Goal: Task Accomplishment & Management: Manage account settings

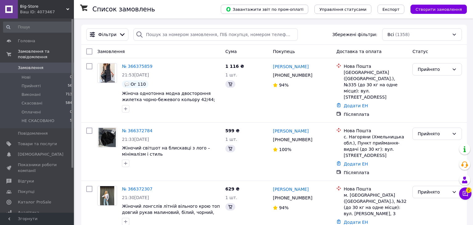
click at [465, 194] on button "Чат з покупцем 2" at bounding box center [465, 193] width 12 height 12
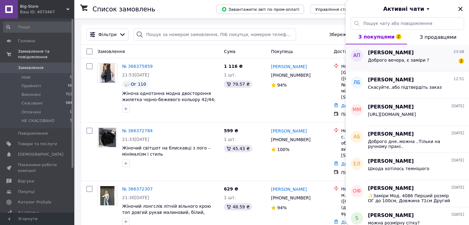
click at [417, 61] on span "Доброго вечора, є заміри ?" at bounding box center [398, 60] width 61 height 5
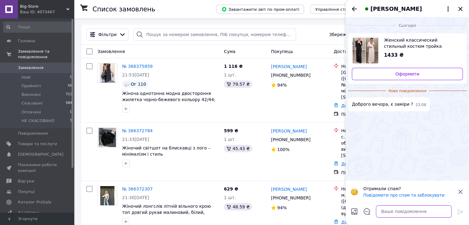
click at [400, 212] on textarea at bounding box center [414, 211] width 76 height 12
type textarea "заміри є , але сьогодні забрали останню"
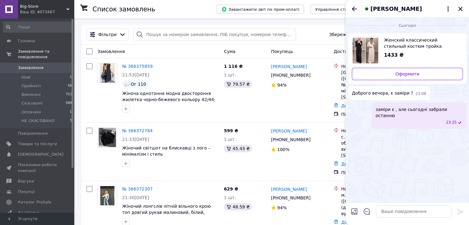
click at [460, 9] on icon "Закрити" at bounding box center [460, 9] width 4 height 4
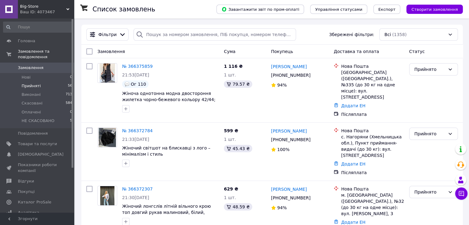
click at [63, 82] on li "Прийняті 56" at bounding box center [38, 86] width 76 height 9
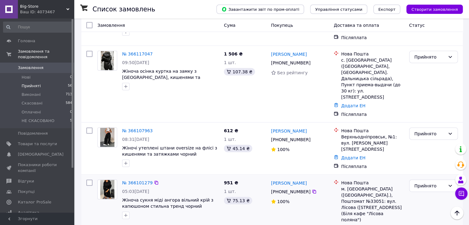
scroll to position [1417, 0]
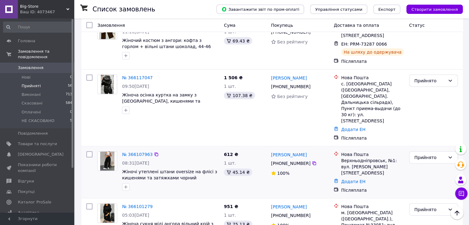
click at [165, 160] on div "08:31[DATE]" at bounding box center [170, 163] width 97 height 6
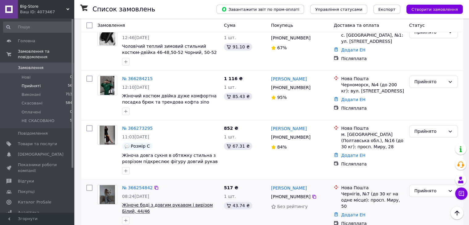
scroll to position [663, 0]
drag, startPoint x: 136, startPoint y: 59, endPoint x: 148, endPoint y: 153, distance: 95.5
click at [148, 166] on div at bounding box center [170, 171] width 99 height 10
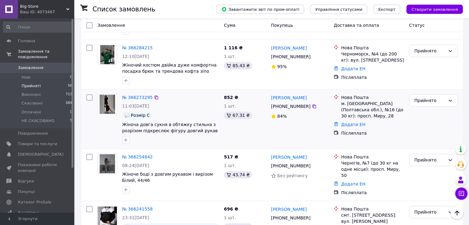
scroll to position [695, 0]
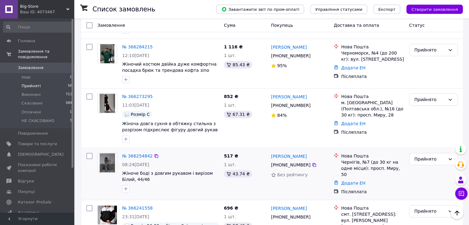
drag, startPoint x: 159, startPoint y: 144, endPoint x: 134, endPoint y: 147, distance: 24.6
click at [134, 161] on div "08:24[DATE]" at bounding box center [170, 164] width 97 height 6
copy span "[DATE]"
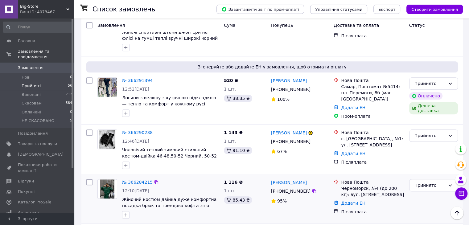
scroll to position [559, 0]
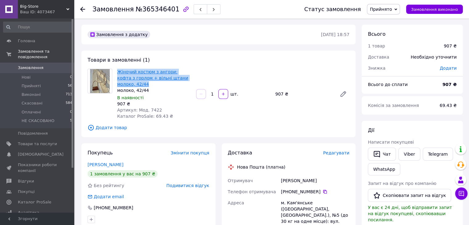
drag, startPoint x: 132, startPoint y: 85, endPoint x: 118, endPoint y: 71, distance: 19.2
click at [118, 71] on span "Жіночий костюм з ангори: кофта з горлом + вільні штани молоко, 42/44" at bounding box center [154, 78] width 74 height 18
copy link "Жіночий костюм з ангори: кофта з горлом + вільні штани молоко, 42/44"
drag, startPoint x: 148, startPoint y: 90, endPoint x: 117, endPoint y: 90, distance: 30.5
click at [117, 90] on div "молоко, 42/44" at bounding box center [154, 90] width 74 height 6
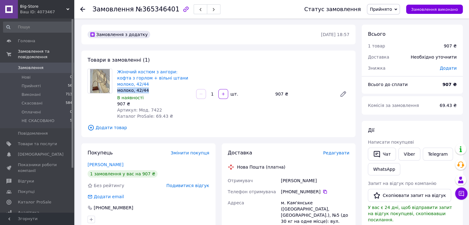
copy div "молоко, 42/44"
drag, startPoint x: 159, startPoint y: 111, endPoint x: 136, endPoint y: 109, distance: 22.9
click at [136, 109] on div "Артикул: Мод. 7422" at bounding box center [154, 110] width 74 height 6
copy span "Мод. 7422"
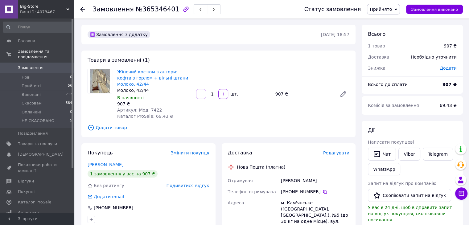
click at [289, 179] on div "Симонович Катерина" at bounding box center [314, 180] width 71 height 11
copy div "Симонович"
click at [289, 179] on div "Симонович Катерина" at bounding box center [314, 180] width 71 height 11
copy div "Симонович Катерина"
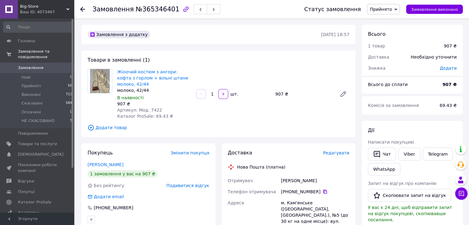
click at [322, 192] on icon at bounding box center [324, 191] width 5 height 5
click at [294, 202] on div "м. Кам'янське (Дніпропетровська обл., Кам'янський р-н.), №5 (до 30 кг на одне м…" at bounding box center [314, 218] width 71 height 42
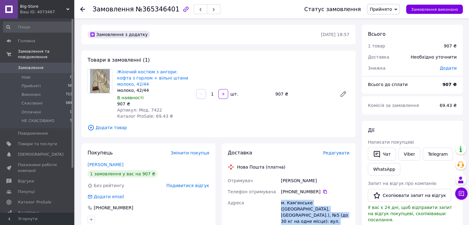
click at [294, 202] on div "м. Кам'янське (Дніпропетровська обл., Кам'янський р-н.), №5 (до 30 кг на одне м…" at bounding box center [314, 218] width 71 height 42
copy div "м. Кам'янське (Дніпропетровська обл., Кам'янський р-н.), №5 (до 30 кг на одне м…"
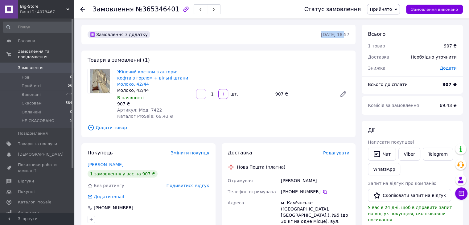
drag, startPoint x: 334, startPoint y: 33, endPoint x: 313, endPoint y: 35, distance: 21.3
click at [313, 35] on div "Замовлення з додатку 06.10.2025 • 18:57" at bounding box center [218, 34] width 263 height 7
copy div "Замовлення з додатку 06.10.2025"
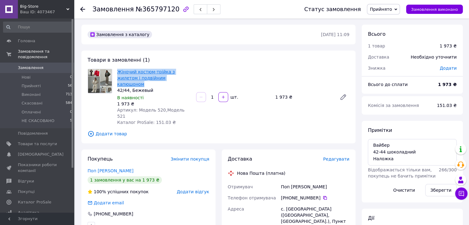
drag, startPoint x: 168, startPoint y: 78, endPoint x: 117, endPoint y: 72, distance: 51.2
click at [117, 72] on span "Жіночий костюм-трійка з жилетом і подвійним капюшоном" at bounding box center [154, 78] width 74 height 18
copy link "Жіночий костюм-трійка з жилетом і подвійним капюшоном"
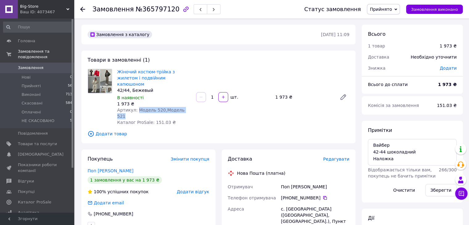
drag, startPoint x: 184, startPoint y: 104, endPoint x: 136, endPoint y: 104, distance: 48.7
click at [136, 107] on div "Артикул: Модель 520,Модель 521" at bounding box center [154, 113] width 74 height 12
copy span "Модель 520,Модель 521"
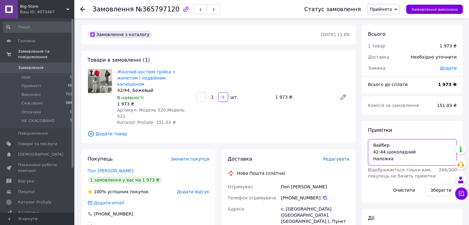
drag, startPoint x: 413, startPoint y: 152, endPoint x: 365, endPoint y: 153, distance: 47.8
click at [365, 153] on div "Примітки Вайбер 42-44 шоколадний Наложка Відображається тільки вам, покупець не…" at bounding box center [411, 162] width 101 height 82
click at [293, 181] on div "Поп Мария" at bounding box center [314, 186] width 71 height 11
copy div "Мария"
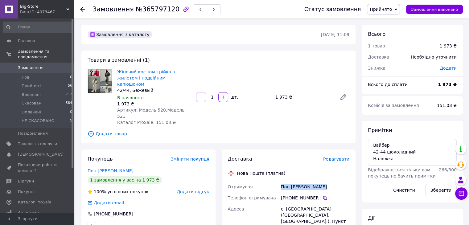
click at [293, 181] on div "Поп Мария" at bounding box center [314, 186] width 71 height 11
click at [322, 195] on icon at bounding box center [324, 197] width 5 height 5
click at [291, 203] on div "с. [GEOGRAPHIC_DATA] ([GEOGRAPHIC_DATA], [GEOGRAPHIC_DATA].), Пункт приймання-в…" at bounding box center [314, 224] width 71 height 42
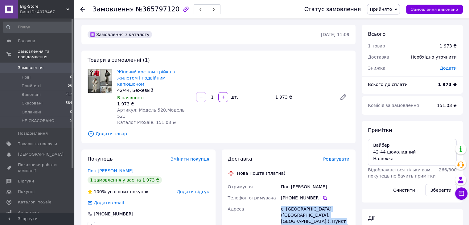
copy div "с. [GEOGRAPHIC_DATA] ([GEOGRAPHIC_DATA], [GEOGRAPHIC_DATA].), Пункт приймання-в…"
click at [291, 203] on div "с. [GEOGRAPHIC_DATA] ([GEOGRAPHIC_DATA], [GEOGRAPHIC_DATA].), Пункт приймання-в…" at bounding box center [314, 224] width 71 height 42
drag, startPoint x: 311, startPoint y: 33, endPoint x: 335, endPoint y: 36, distance: 24.3
click at [335, 36] on div "Замовлення з каталогу 09.10.2025 • 11:09" at bounding box center [218, 34] width 263 height 7
copy div "Замовлення з каталогу 09.10.2025"
